Goal: Task Accomplishment & Management: Manage account settings

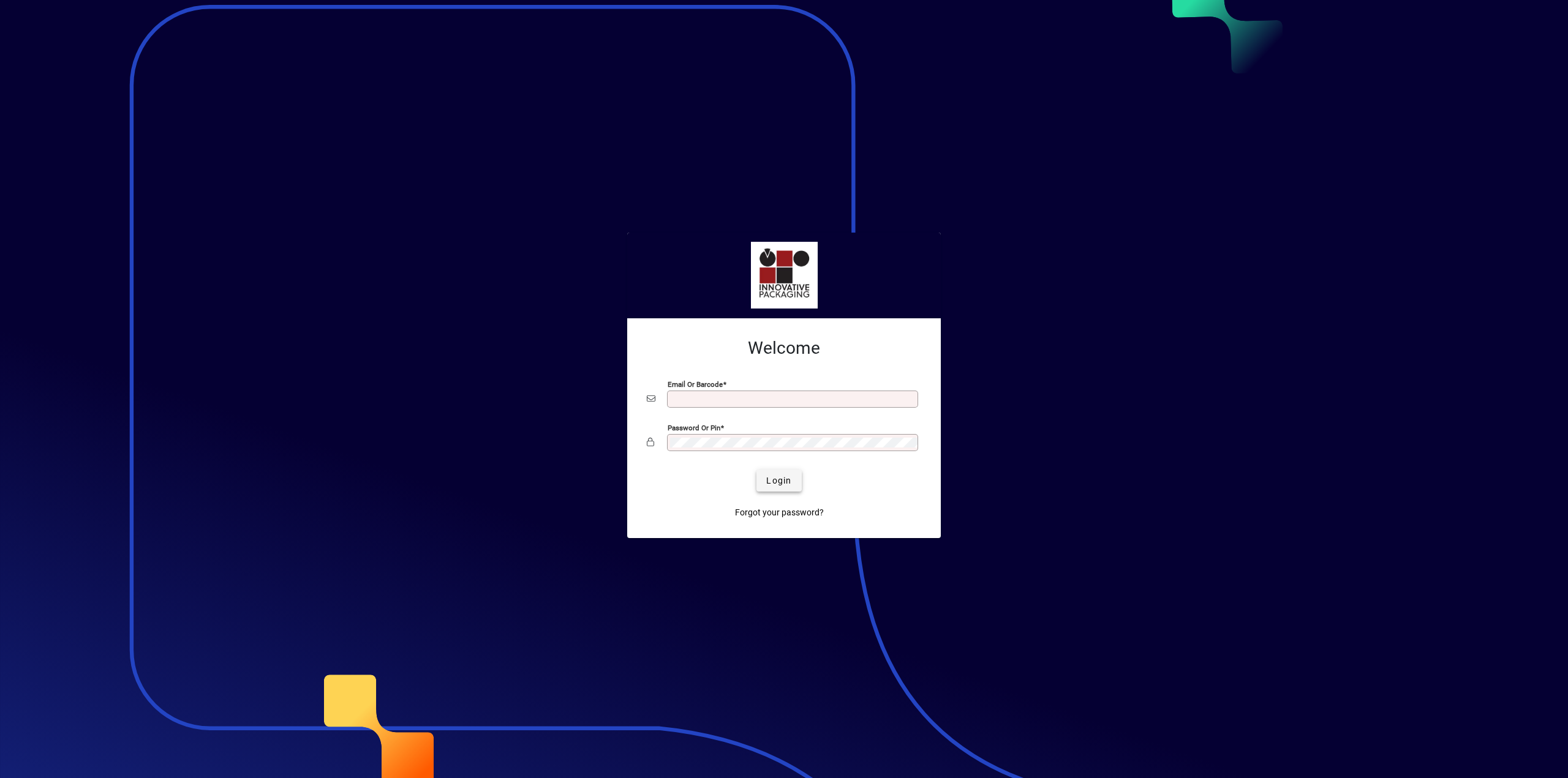
type input "**********"
click at [769, 481] on span "Login" at bounding box center [779, 481] width 25 height 13
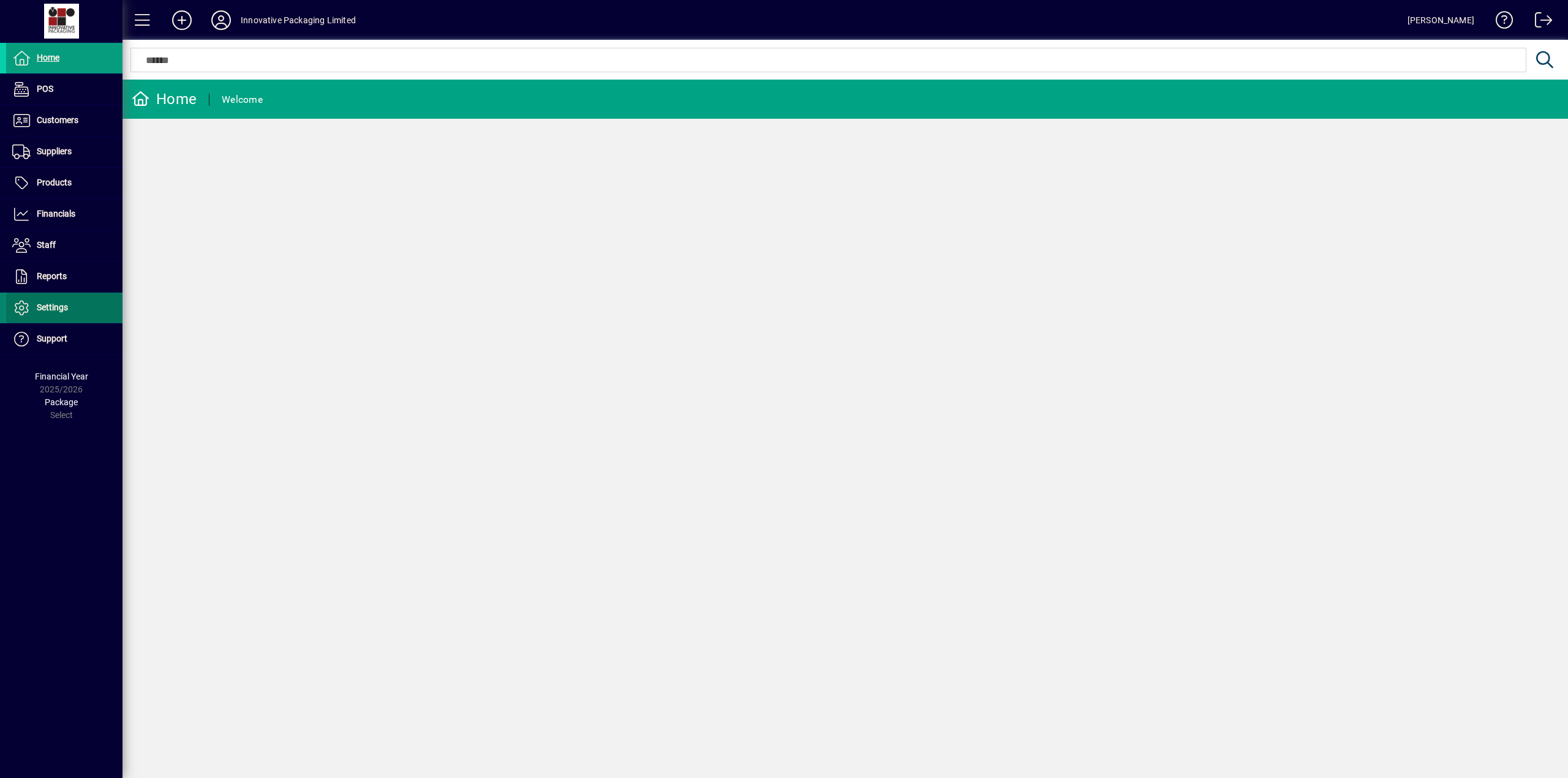
click at [43, 303] on span "Settings" at bounding box center [52, 307] width 31 height 10
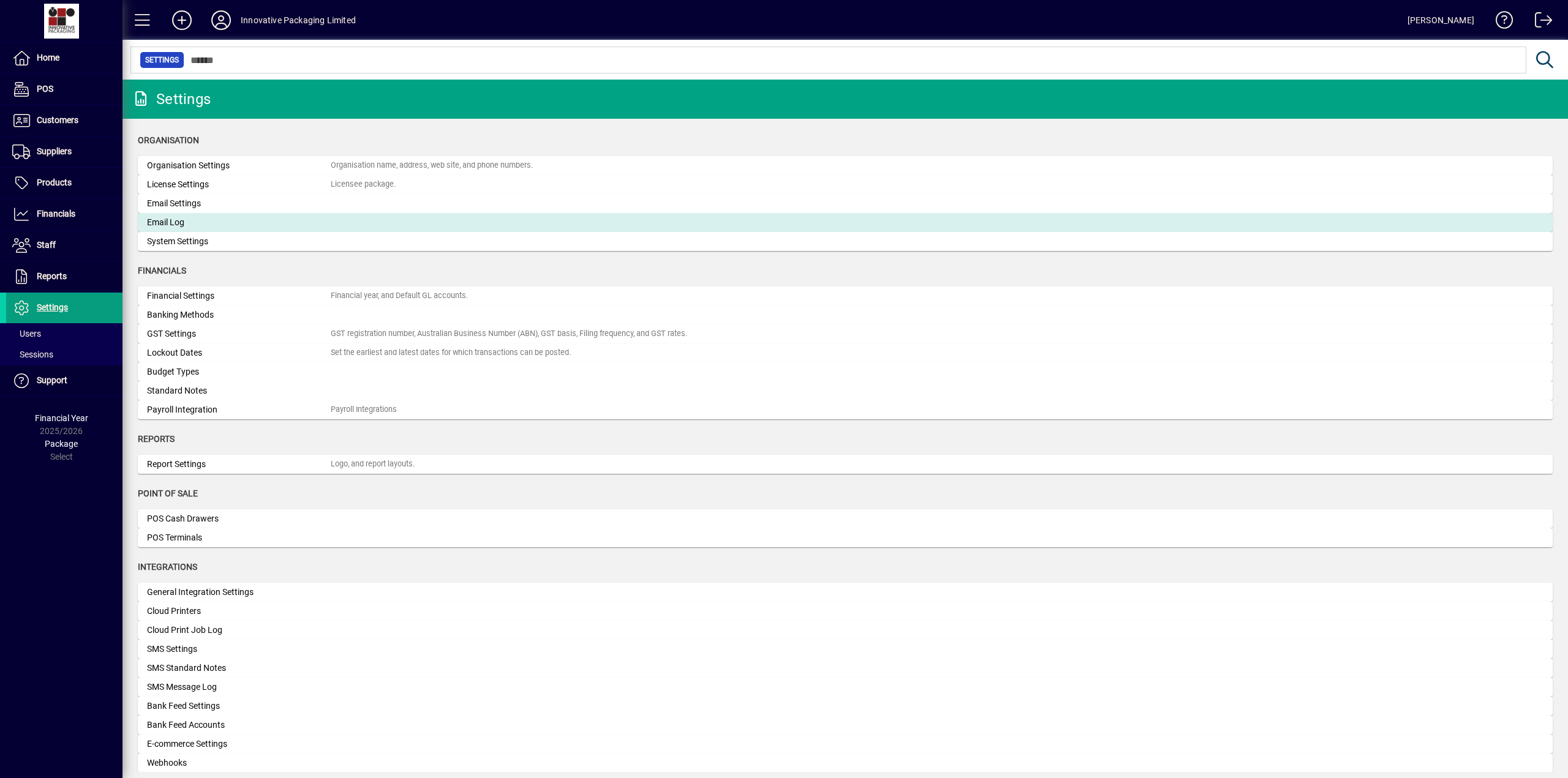
click at [174, 223] on div "Email Log" at bounding box center [238, 223] width 183 height 13
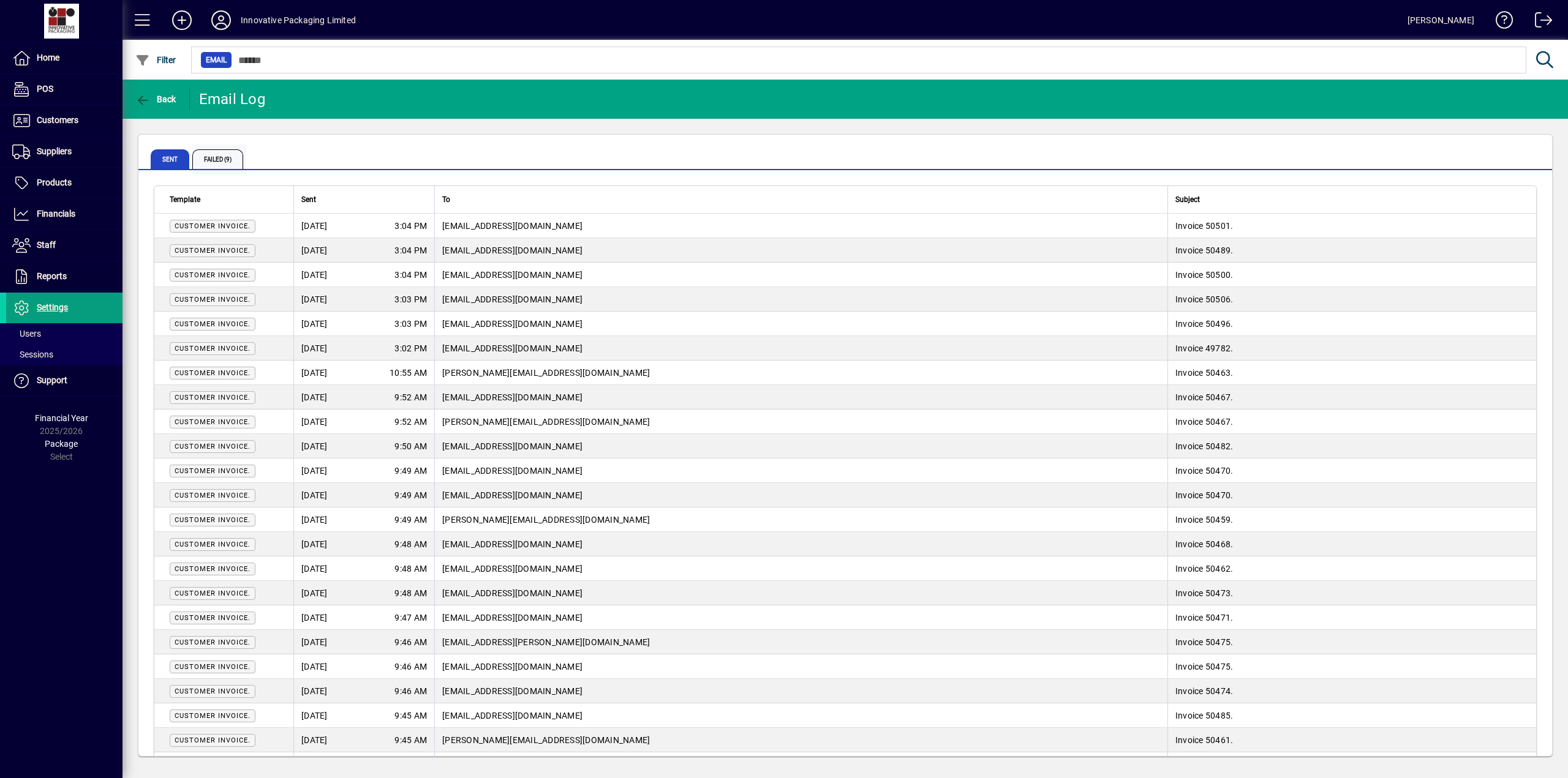
click at [215, 161] on span "Failed (9)" at bounding box center [218, 159] width 51 height 20
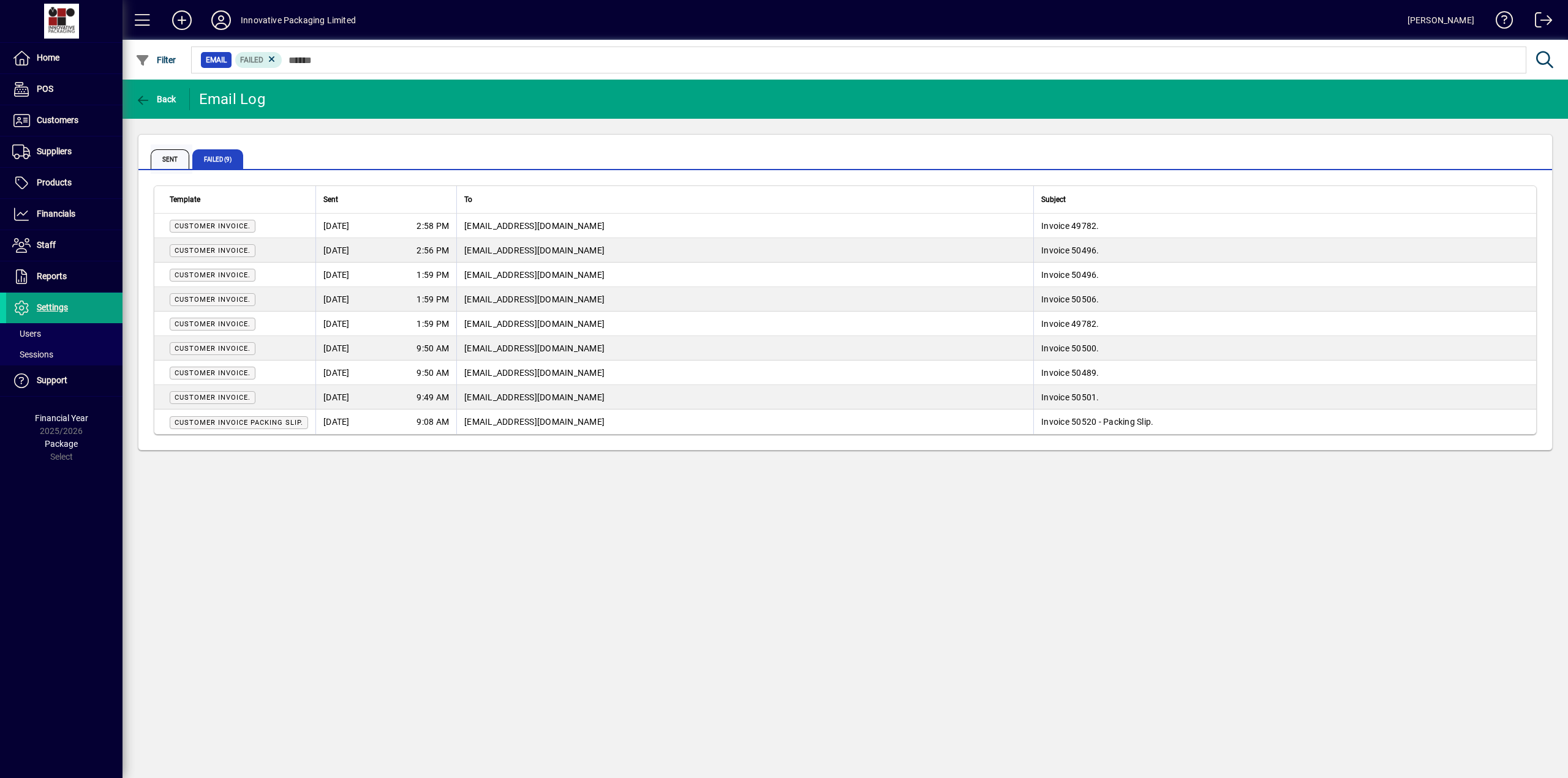
click at [167, 157] on span "Sent" at bounding box center [170, 159] width 39 height 20
